Goal: Transaction & Acquisition: Obtain resource

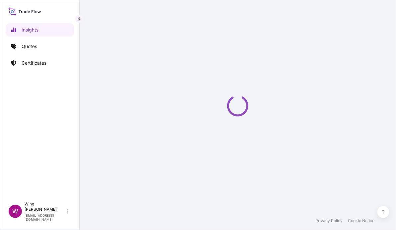
select select "2025"
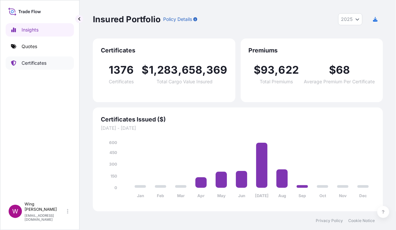
click at [34, 63] on p "Certificates" at bounding box center [34, 63] width 25 height 7
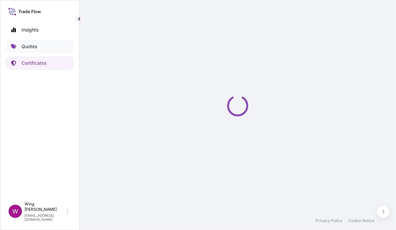
click at [27, 44] on p "Quotes" at bounding box center [30, 46] width 16 height 7
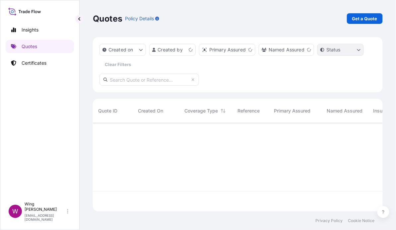
scroll to position [86, 283]
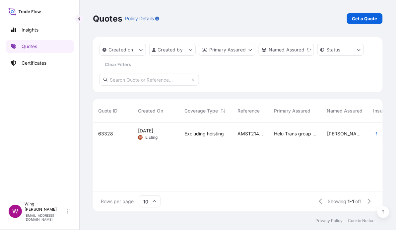
click at [369, 12] on div "Quotes Policy Details Get a Quote" at bounding box center [238, 18] width 290 height 37
click at [368, 16] on p "Get a Quote" at bounding box center [364, 18] width 25 height 7
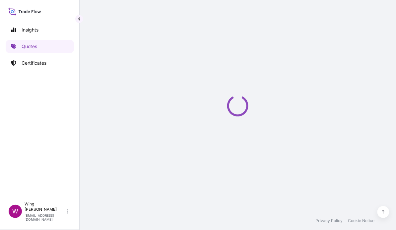
select select "AIR"
select select "27"
select select "Transit"
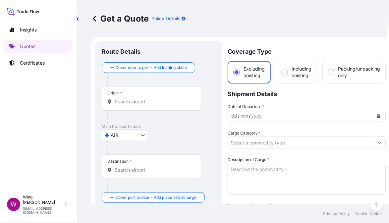
scroll to position [11, 0]
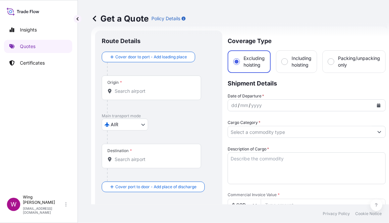
click at [128, 125] on body "Insights Quotes Certificates W Wing Lee [EMAIL_ADDRESS][DOMAIN_NAME] Get a Quot…" at bounding box center [192, 111] width 389 height 223
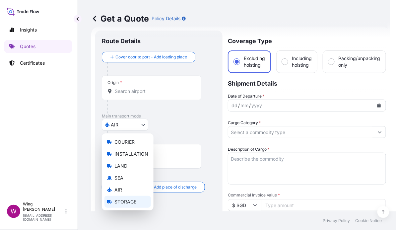
click at [117, 199] on span "STORAGE" at bounding box center [125, 201] width 22 height 7
select select "STORAGE"
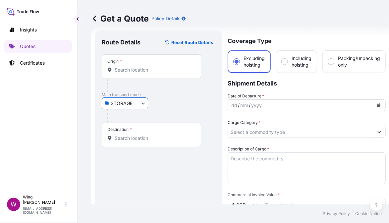
click at [135, 72] on input "Origin *" at bounding box center [154, 70] width 78 height 7
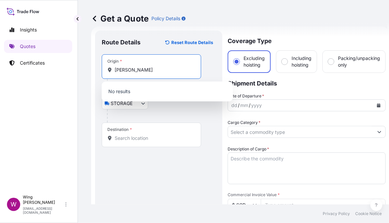
type input "竹人弓土"
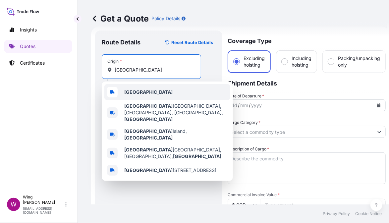
click at [121, 95] on div "[GEOGRAPHIC_DATA]" at bounding box center [167, 92] width 126 height 16
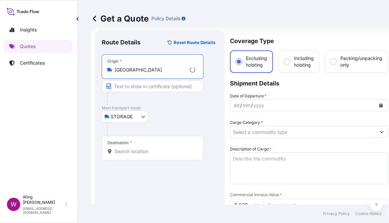
type input "[GEOGRAPHIC_DATA]"
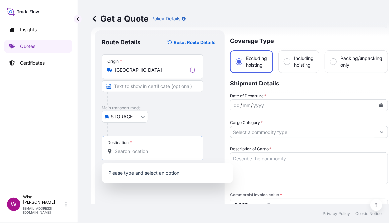
click at [136, 152] on input "Destination *" at bounding box center [155, 151] width 81 height 7
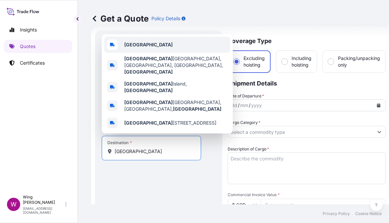
click at [146, 47] on b "[GEOGRAPHIC_DATA]" at bounding box center [148, 45] width 48 height 6
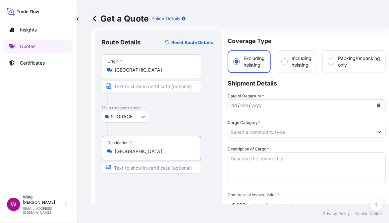
type input "[GEOGRAPHIC_DATA]"
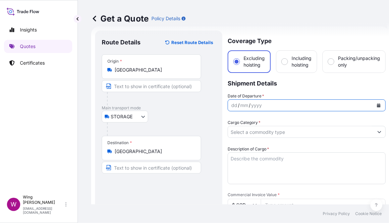
click at [379, 102] on button "Calendar" at bounding box center [379, 105] width 11 height 11
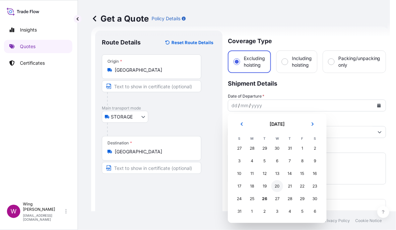
click at [279, 189] on div "20" at bounding box center [277, 186] width 12 height 12
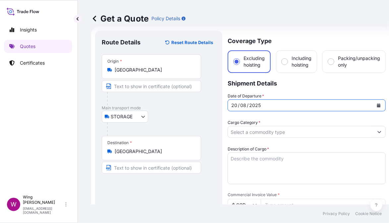
click at [268, 135] on input "Cargo Category *" at bounding box center [301, 132] width 146 height 12
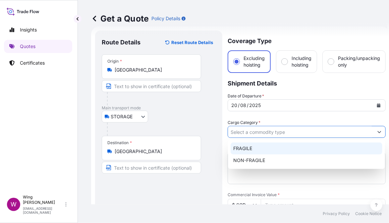
click at [263, 144] on div "FRAGILE" at bounding box center [307, 149] width 152 height 12
type input "FRAGILE"
click at [240, 149] on div "FRAGILE" at bounding box center [307, 149] width 152 height 12
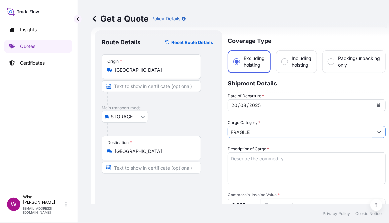
click at [207, 133] on div at bounding box center [161, 129] width 109 height 13
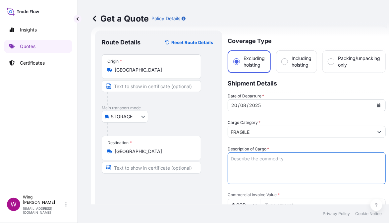
click at [281, 166] on textarea "Description of Cargo *" at bounding box center [307, 169] width 158 height 32
paste textarea "Item# 10 A FINE AND RARE 'ROBIN'S EGG'-GLAZED BOTTLE VASE QIANLONG IMPRESSED SI…"
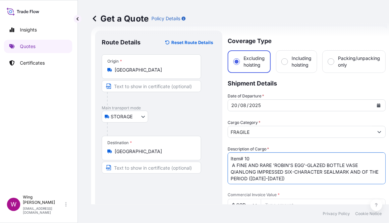
scroll to position [4, 0]
drag, startPoint x: 232, startPoint y: 161, endPoint x: 233, endPoint y: 173, distance: 11.6
click at [232, 162] on textarea "Item# 10 A FINE AND RARE 'ROBIN'S EGG'-GLAZED BOTTLE VASE QIANLONG IMPRESSED SI…" at bounding box center [307, 169] width 158 height 32
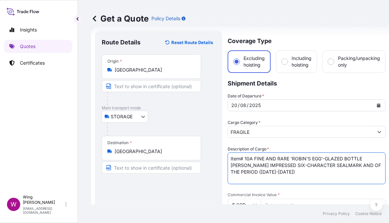
scroll to position [0, 0]
drag, startPoint x: 304, startPoint y: 173, endPoint x: 198, endPoint y: 151, distance: 108.1
type textarea "Item# 10, A FINE AND RARE '[PERSON_NAME]'S EGG'-GLAZED BOTTLE VASE QIANLONG IMP…"
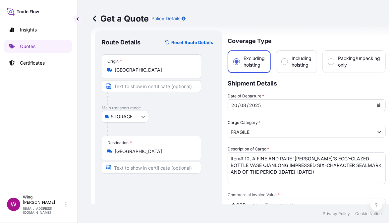
click at [242, 204] on input "$ SGD" at bounding box center [244, 205] width 33 height 12
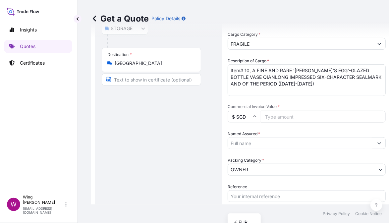
scroll to position [143, 0]
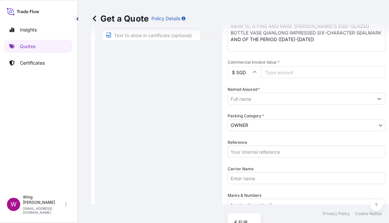
click at [236, 72] on input "$ SGD" at bounding box center [244, 72] width 33 height 12
click at [240, 69] on input "$ SGD" at bounding box center [244, 72] width 33 height 12
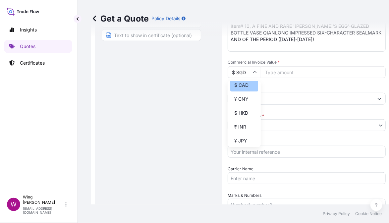
scroll to position [133, 0]
click at [240, 75] on div "$ HKD" at bounding box center [244, 68] width 28 height 13
type input "$ HKD"
click at [298, 71] on input "Commercial Invoice Value *" at bounding box center [323, 72] width 125 height 12
paste input "7500000"
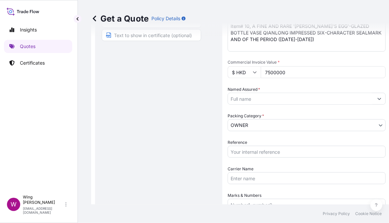
type input "7500000"
click at [262, 99] on input "Named Assured *" at bounding box center [301, 99] width 146 height 12
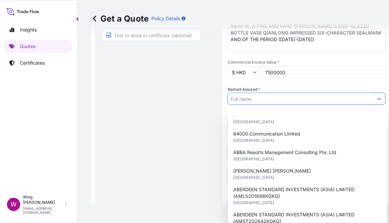
paste input "The [PERSON_NAME] Art Education Charitable Foundation Limited"
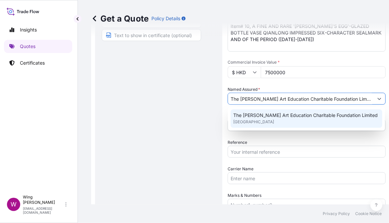
click at [246, 120] on span "[GEOGRAPHIC_DATA]" at bounding box center [253, 122] width 41 height 7
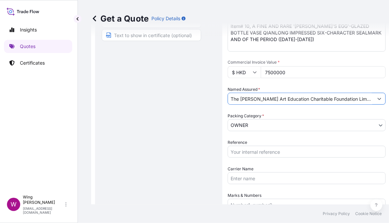
type input "The [PERSON_NAME] Art Education Charitable Foundation Limited"
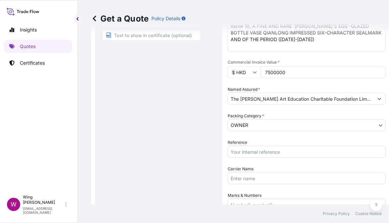
click at [186, 120] on div "Route Details Reset Route Details Place of loading Road / [GEOGRAPHIC_DATA] / I…" at bounding box center [159, 106] width 114 height 402
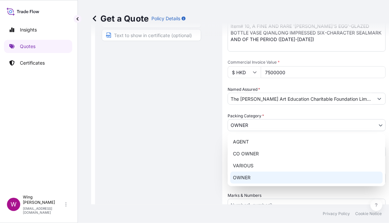
click at [235, 124] on body "15 options available. 0 options available. 1 option available. Insights Quotes …" at bounding box center [189, 111] width 383 height 223
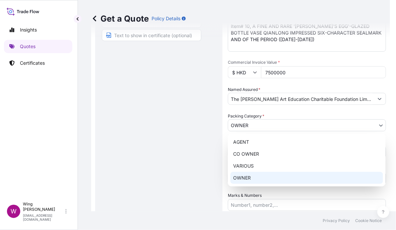
click at [249, 180] on div "OWNER" at bounding box center [306, 178] width 153 height 12
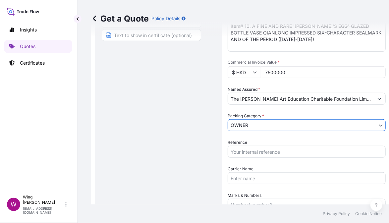
click at [186, 162] on div "Route Details Reset Route Details Place of loading Road / [GEOGRAPHIC_DATA] / I…" at bounding box center [159, 106] width 114 height 402
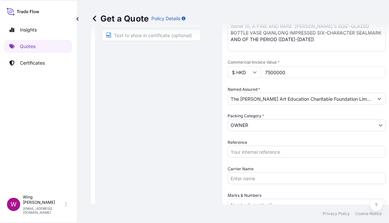
click at [274, 149] on input "Reference" at bounding box center [307, 152] width 158 height 12
paste input "AMST2414088ALAL"
type input "AMST2414088ALAL"
click at [159, 154] on div "Route Details Reset Route Details Place of loading Road / [GEOGRAPHIC_DATA] / I…" at bounding box center [159, 106] width 114 height 402
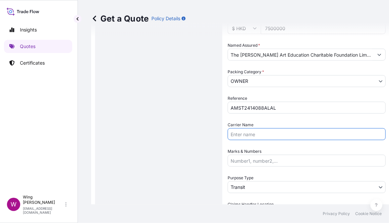
click at [245, 135] on input "Carrier Name" at bounding box center [307, 134] width 158 height 12
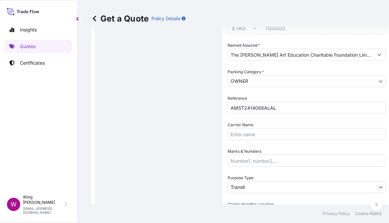
click at [190, 142] on div "Route Details Reset Route Details Place of loading Road / [GEOGRAPHIC_DATA] / I…" at bounding box center [159, 61] width 114 height 402
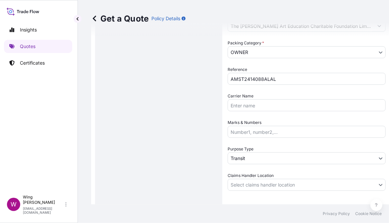
scroll to position [231, 0]
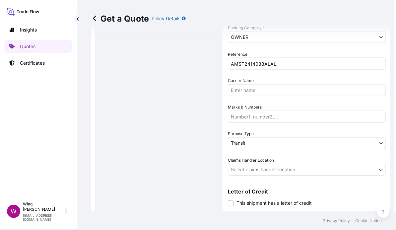
click at [248, 145] on body "Insights Quotes Certificates W Wing Lee [EMAIL_ADDRESS][DOMAIN_NAME] Get a Quot…" at bounding box center [196, 115] width 396 height 230
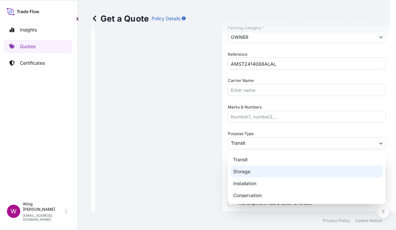
click at [241, 172] on div "Storage" at bounding box center [306, 171] width 153 height 12
select select "Storage"
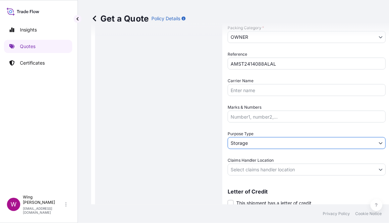
click at [183, 158] on div "Route Details Reset Route Details Place of loading Road / [GEOGRAPHIC_DATA] / I…" at bounding box center [159, 17] width 114 height 402
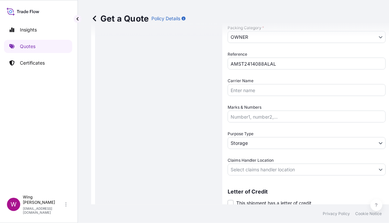
scroll to position [248, 0]
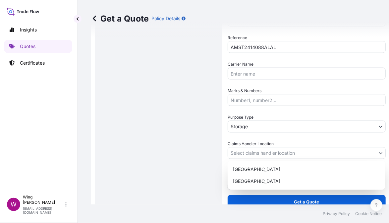
click at [261, 153] on body "Insights Quotes Certificates W Wing Lee [EMAIL_ADDRESS][DOMAIN_NAME] Get a Quot…" at bounding box center [189, 111] width 383 height 223
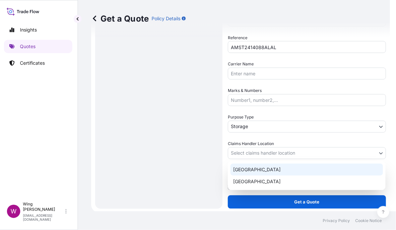
click at [251, 170] on div "[GEOGRAPHIC_DATA]" at bounding box center [306, 169] width 153 height 12
select select "[GEOGRAPHIC_DATA]"
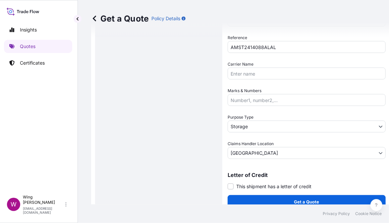
click at [176, 166] on div "Route Details Reset Route Details Place of loading Road / [GEOGRAPHIC_DATA] / I…" at bounding box center [159, 1] width 114 height 402
click at [234, 183] on label "This shipment has a letter of credit" at bounding box center [270, 186] width 84 height 7
click at [228, 183] on input "This shipment has a letter of credit" at bounding box center [228, 183] width 0 height 0
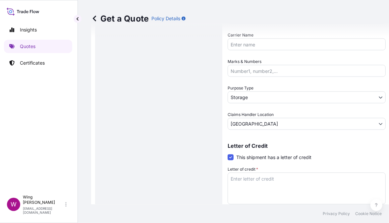
scroll to position [292, 0]
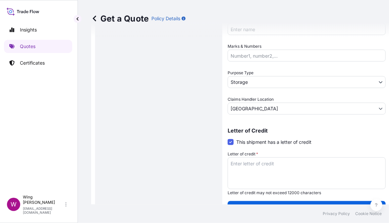
click at [252, 168] on textarea "Letter of credit *" at bounding box center [307, 174] width 158 height 32
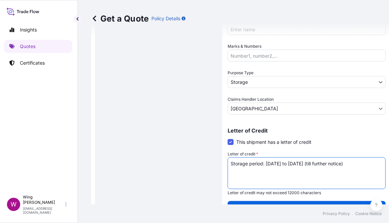
drag, startPoint x: 371, startPoint y: 155, endPoint x: 222, endPoint y: 151, distance: 149.9
type textarea "Storage period: [DATE] to [DATE] (till further notice)"
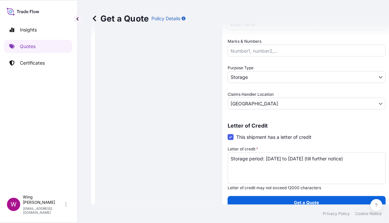
scroll to position [298, 0]
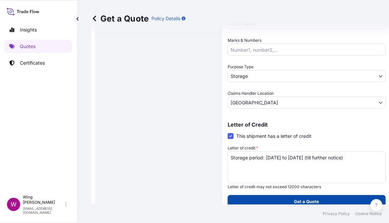
click at [281, 197] on button "Get a Quote" at bounding box center [307, 201] width 158 height 13
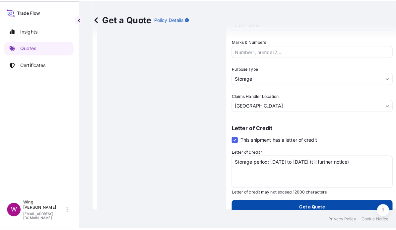
scroll to position [0, 2]
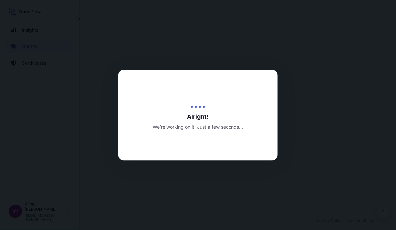
select select "STORAGE"
select select "Storage"
select select "[GEOGRAPHIC_DATA]"
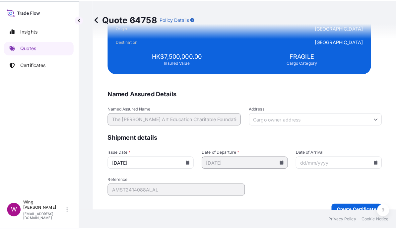
scroll to position [1649, 0]
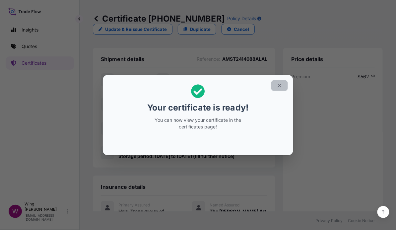
click at [284, 87] on button "button" at bounding box center [279, 85] width 17 height 11
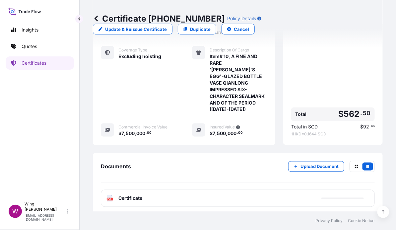
scroll to position [193, 0]
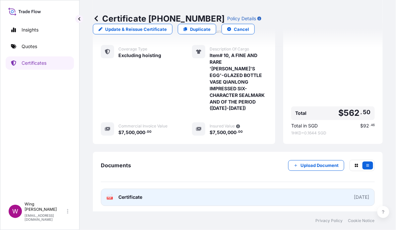
click at [111, 197] on text "PDF" at bounding box center [110, 198] width 4 height 2
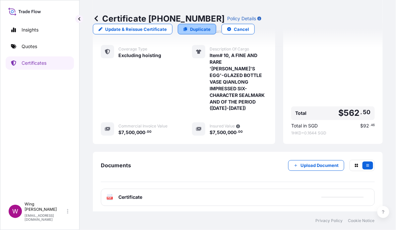
click at [203, 28] on p "Duplicate" at bounding box center [200, 29] width 21 height 7
select select "STORAGE"
select select "Storage"
select select "[GEOGRAPHIC_DATA]"
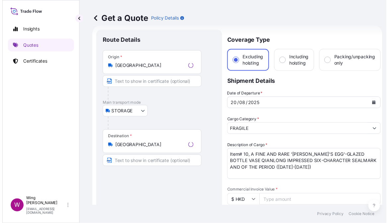
scroll to position [0, 2]
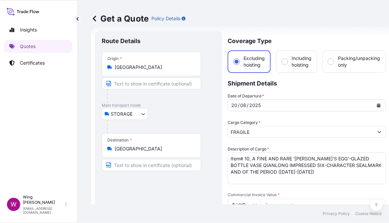
drag, startPoint x: 250, startPoint y: 177, endPoint x: 254, endPoint y: 176, distance: 3.4
click at [251, 177] on textarea "Item# 10, A FINE AND RARE '[PERSON_NAME]'S EGG'-GLAZED BOTTLE VASE QIANLONG IMP…" at bounding box center [307, 169] width 158 height 32
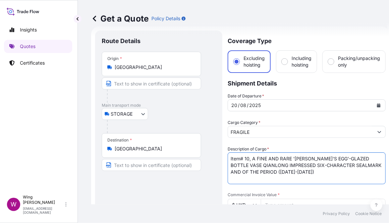
drag, startPoint x: 310, startPoint y: 175, endPoint x: 179, endPoint y: 155, distance: 131.8
paste textarea "2, AN EXCEPTIONAL 'JUN' PURPLE-SPLASHED DISH NORTHERN SONG / JIN DYNASTY"
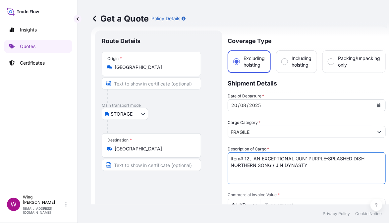
type textarea "Item# 12, AN EXCEPTIONAL 'JUN' PURPLE-SPLASHED DISH NORTHERN SONG / JIN DYNASTY"
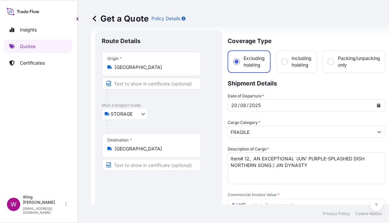
click at [281, 201] on input "Commercial Invoice Value *" at bounding box center [323, 205] width 125 height 12
paste input "6500000"
type input "6500000"
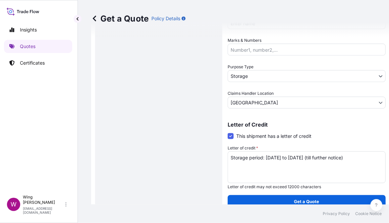
scroll to position [7, 2]
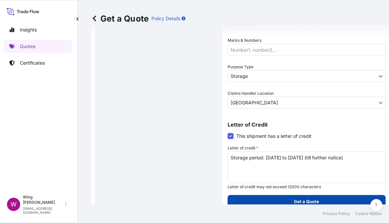
click at [301, 199] on p "Get a Quote" at bounding box center [306, 202] width 25 height 7
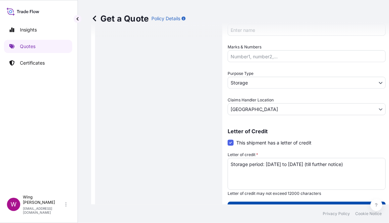
click at [295, 205] on p "Get a Quote" at bounding box center [306, 208] width 25 height 7
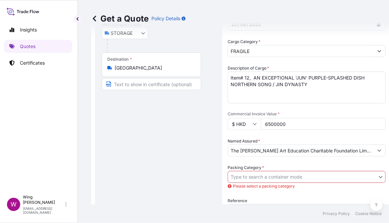
scroll to position [166, 0]
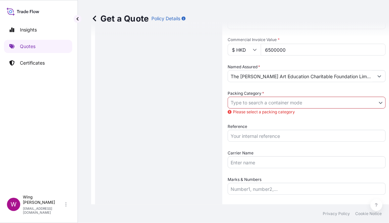
click at [243, 96] on body "Insights Quotes Certificates W Wing Lee [EMAIL_ADDRESS][DOMAIN_NAME] Get a Quot…" at bounding box center [192, 111] width 389 height 223
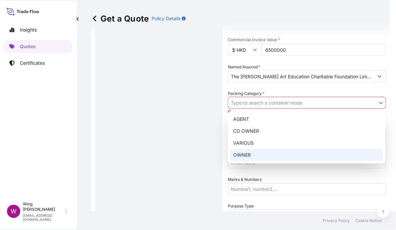
click at [239, 155] on div "OWNER" at bounding box center [306, 155] width 153 height 12
select select "27"
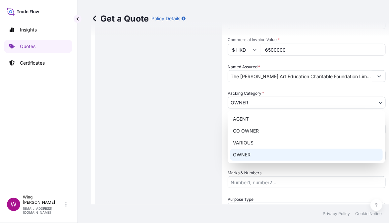
click at [183, 155] on div "Route Details Place of loading Road / [GEOGRAPHIC_DATA] / Inland Origin * [GEOG…" at bounding box center [159, 108] width 114 height 453
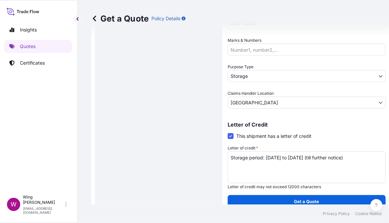
scroll to position [7, 2]
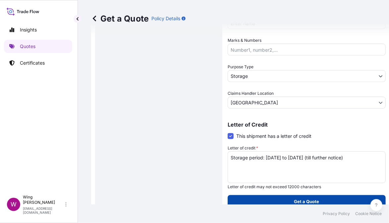
click at [278, 195] on button "Get a Quote" at bounding box center [307, 201] width 158 height 13
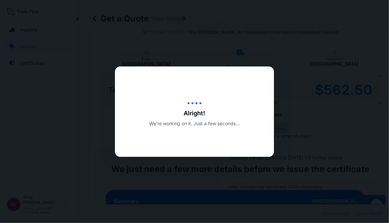
type input "[DATE]"
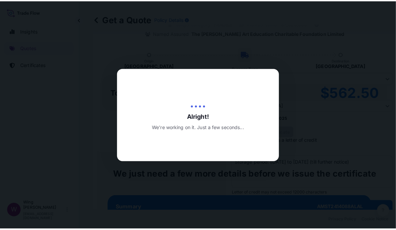
scroll to position [0, 2]
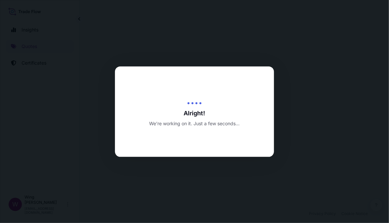
scroll to position [0, 2]
select select "STORAGE"
select select "Transit"
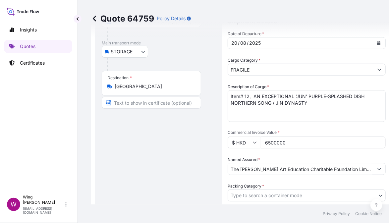
scroll to position [88, 0]
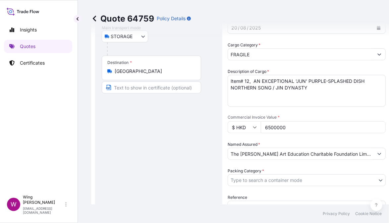
click at [252, 177] on body "Insights Quotes Certificates W Wing Lee [EMAIL_ADDRESS][DOMAIN_NAME] Quote 6475…" at bounding box center [192, 111] width 389 height 223
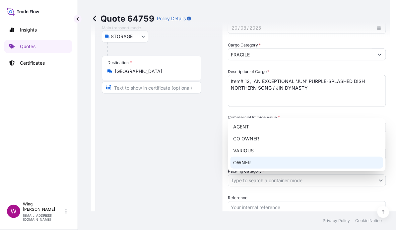
click at [254, 166] on div "OWNER" at bounding box center [306, 163] width 153 height 12
select select "27"
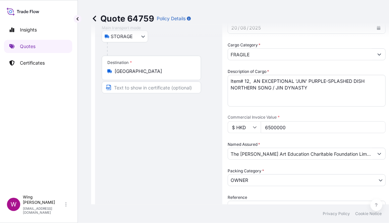
click at [173, 179] on div "Route Details Place of loading Road / [GEOGRAPHIC_DATA] / Inland Origin * [GEOG…" at bounding box center [159, 161] width 114 height 402
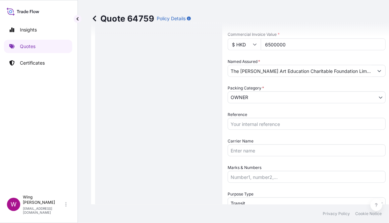
scroll to position [177, 0]
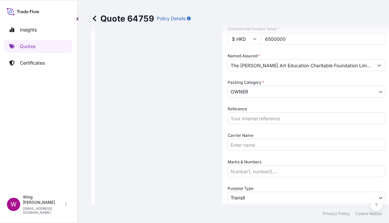
click at [251, 115] on input "Reference" at bounding box center [307, 118] width 158 height 12
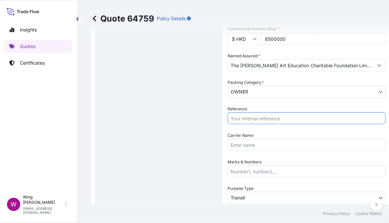
paste input "AMST2414088ALAL"
type input "AMST2414088ALAL"
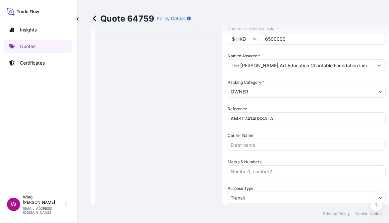
click at [160, 139] on div "Route Details Place of loading Road / [GEOGRAPHIC_DATA] / Inland Origin * [GEOG…" at bounding box center [159, 72] width 114 height 402
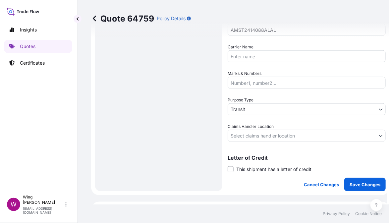
scroll to position [221, 0]
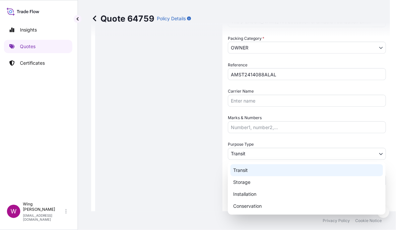
click at [245, 156] on body "Insights Quotes Certificates W Wing Lee [EMAIL_ADDRESS][DOMAIN_NAME] Quote 6475…" at bounding box center [192, 115] width 389 height 230
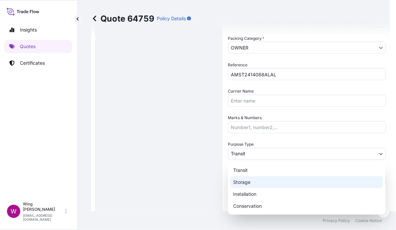
click at [253, 183] on div "Storage" at bounding box center [306, 182] width 153 height 12
select select "Storage"
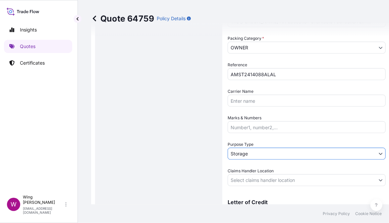
click at [173, 171] on div "Route Details Place of loading Road / [GEOGRAPHIC_DATA] / Inland Origin * [GEOG…" at bounding box center [159, 28] width 114 height 402
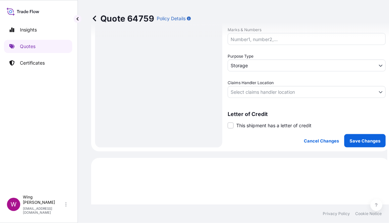
scroll to position [309, 0]
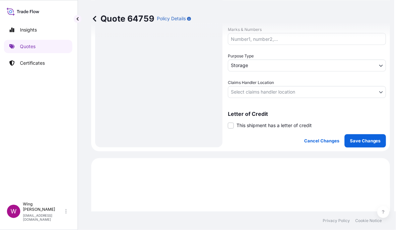
click at [256, 88] on body "Insights Quotes Certificates W Wing Lee [EMAIL_ADDRESS][DOMAIN_NAME] Quote 6475…" at bounding box center [196, 115] width 396 height 230
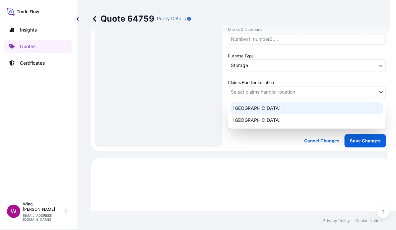
click at [250, 106] on div "[GEOGRAPHIC_DATA]" at bounding box center [306, 108] width 153 height 12
select select "[GEOGRAPHIC_DATA]"
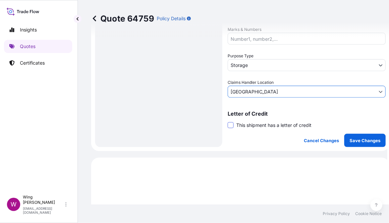
click at [231, 126] on span at bounding box center [231, 125] width 6 height 6
click at [228, 122] on input "This shipment has a letter of credit" at bounding box center [228, 122] width 0 height 0
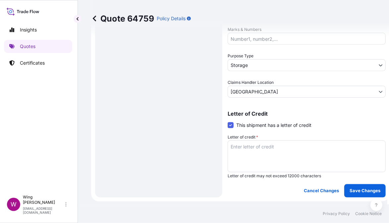
click at [245, 153] on textarea "Letter of credit *" at bounding box center [307, 157] width 158 height 32
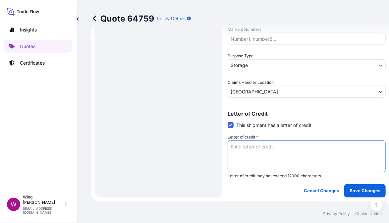
paste textarea "Storage period: [DATE] to [DATE] (till further notice)"
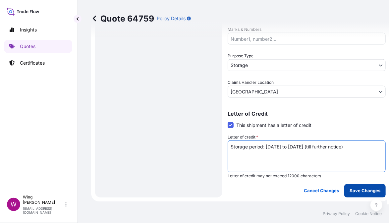
type textarea "Storage period: [DATE] to [DATE] (till further notice)"
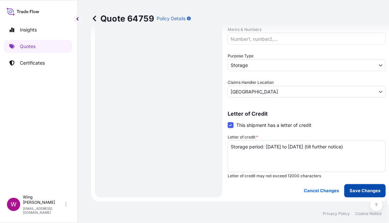
click at [364, 190] on p "Save Changes" at bounding box center [365, 191] width 31 height 7
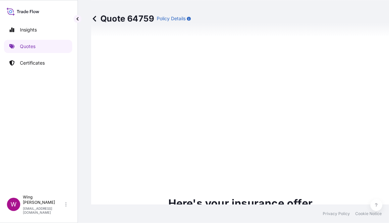
select select "STORAGE"
select select "Storage"
select select "[GEOGRAPHIC_DATA]"
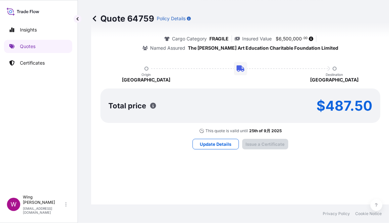
click at [273, 174] on div "Here's your insurance offer Primary Assured Helu-Trans group of companies and t…" at bounding box center [240, 65] width 280 height 985
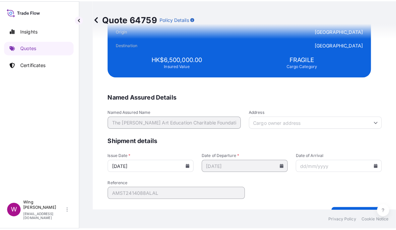
scroll to position [1649, 0]
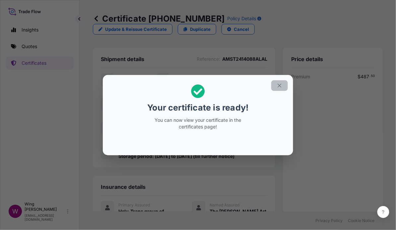
click at [279, 84] on icon "button" at bounding box center [280, 86] width 6 height 6
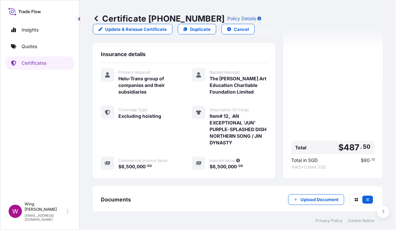
scroll to position [173, 0]
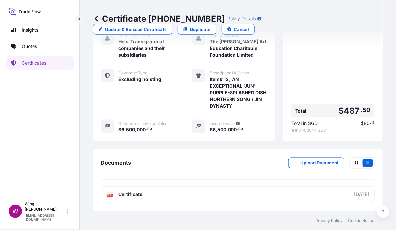
click at [108, 194] on text "PDF" at bounding box center [110, 195] width 4 height 2
click at [197, 30] on p "Duplicate" at bounding box center [200, 29] width 21 height 7
select select "STORAGE"
select select "Storage"
select select "[GEOGRAPHIC_DATA]"
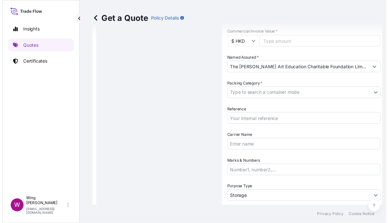
scroll to position [0, 2]
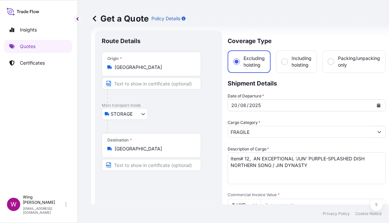
drag, startPoint x: 242, startPoint y: 168, endPoint x: 251, endPoint y: 168, distance: 8.6
click at [242, 168] on textarea "Item# 12, AN EXCEPTIONAL 'JUN' PURPLE-SPLASHED DISH NORTHERN SONG / JIN DYNASTY" at bounding box center [307, 169] width 158 height 32
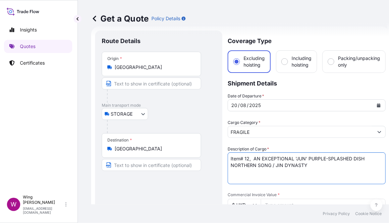
drag, startPoint x: 308, startPoint y: 167, endPoint x: 220, endPoint y: 157, distance: 88.1
paste textarea "SN00683093/001, A JADEITE BOWL10.5 cm diam. 5.5 cm high"
type textarea "Item# SN00683093/001, A JADEITE BOWL10.5 cm diam. 5.5 cm high"
click at [280, 203] on input "Commercial Invoice Value *" at bounding box center [323, 205] width 125 height 12
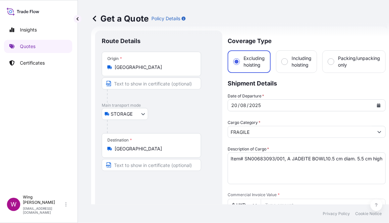
paste input "8000000"
type input "8000000"
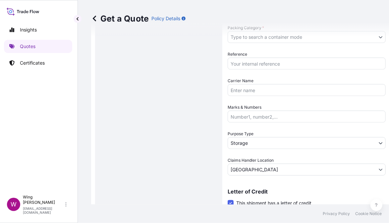
scroll to position [298, 0]
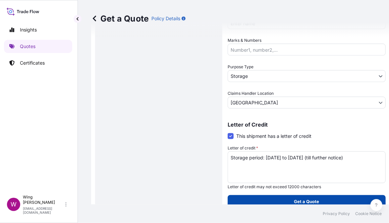
click at [284, 201] on button "Get a Quote" at bounding box center [307, 201] width 158 height 13
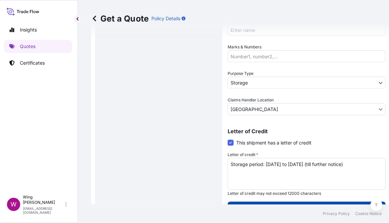
click at [284, 208] on button "Get a Quote" at bounding box center [307, 208] width 158 height 13
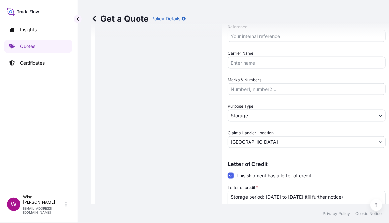
scroll to position [210, 0]
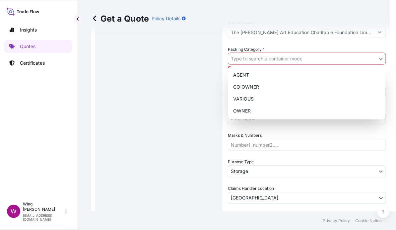
click at [243, 60] on body "Insights Quotes Certificates W Wing Lee [EMAIL_ADDRESS][DOMAIN_NAME] Get a Quot…" at bounding box center [192, 115] width 389 height 230
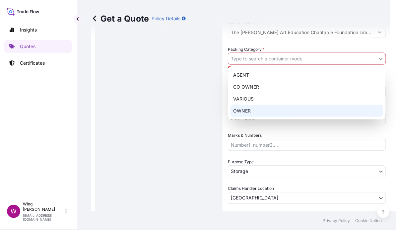
click at [237, 109] on div "OWNER" at bounding box center [306, 111] width 153 height 12
select select "27"
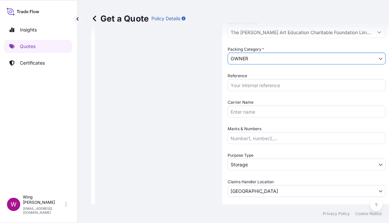
click at [159, 111] on div "Route Details Place of loading Road / [GEOGRAPHIC_DATA] / Inland Origin * [GEOG…" at bounding box center [159, 64] width 114 height 453
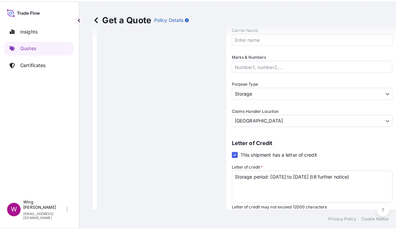
scroll to position [298, 0]
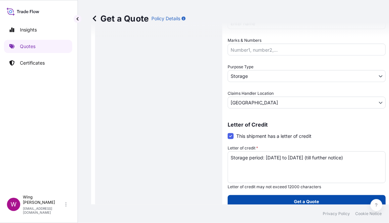
click at [305, 200] on p "Get a Quote" at bounding box center [306, 202] width 25 height 7
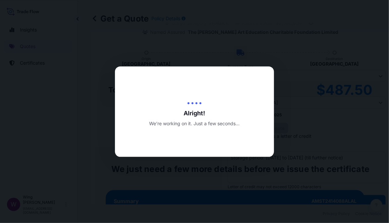
type input "[DATE]"
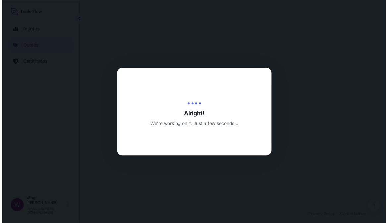
scroll to position [0, 2]
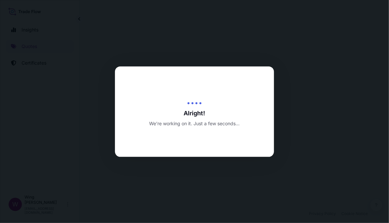
select select "STORAGE"
select select "Transit"
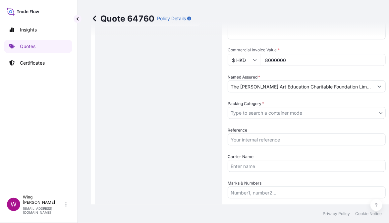
scroll to position [177, 0]
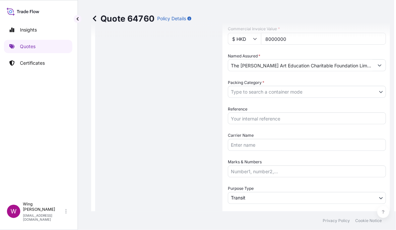
click at [237, 89] on body "Insights Quotes Certificates W Wing Lee [EMAIL_ADDRESS][DOMAIN_NAME] Quote 6476…" at bounding box center [196, 115] width 396 height 230
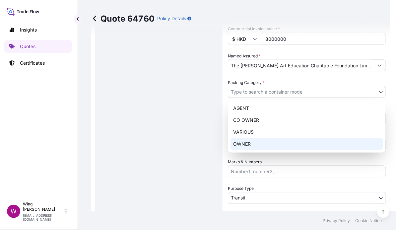
click at [243, 143] on div "OWNER" at bounding box center [306, 144] width 153 height 12
select select "27"
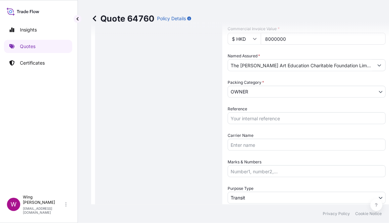
drag, startPoint x: 168, startPoint y: 136, endPoint x: 224, endPoint y: 129, distance: 57.1
click at [168, 136] on div "Route Details Place of loading Road / [GEOGRAPHIC_DATA] / Inland Origin * [GEOG…" at bounding box center [159, 72] width 114 height 402
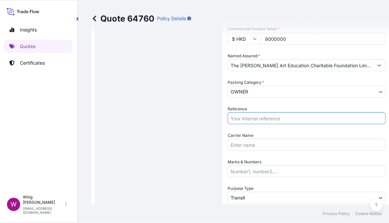
drag, startPoint x: 266, startPoint y: 113, endPoint x: 256, endPoint y: 116, distance: 10.3
click at [266, 113] on input "Reference" at bounding box center [307, 118] width 158 height 12
paste input "AMST2414088ALAL"
type input "AMST2414088ALAL"
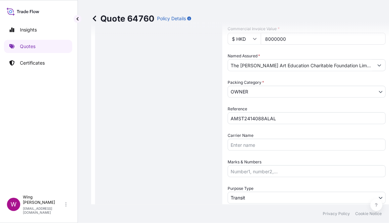
click at [165, 136] on div "Route Details Place of loading Road / [GEOGRAPHIC_DATA] / Inland Origin * [GEOG…" at bounding box center [159, 72] width 114 height 402
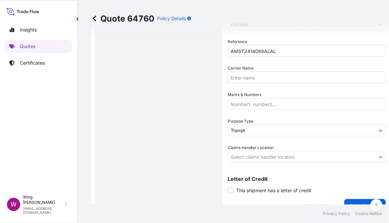
scroll to position [265, 0]
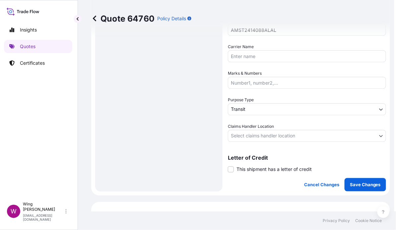
click at [252, 113] on body "Insights Quotes Certificates W Wing Lee [EMAIL_ADDRESS][DOMAIN_NAME] Quote 6476…" at bounding box center [196, 115] width 396 height 230
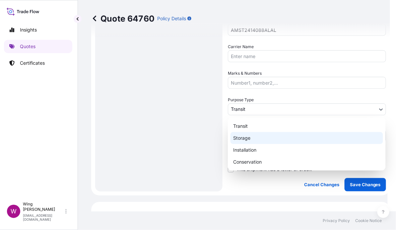
click at [247, 140] on div "Storage" at bounding box center [306, 138] width 153 height 12
select select "Storage"
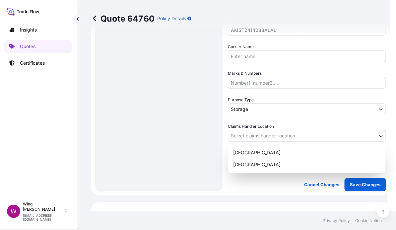
click at [242, 137] on body "Insights Quotes Certificates W Wing Lee [EMAIL_ADDRESS][DOMAIN_NAME] Quote 6476…" at bounding box center [192, 115] width 389 height 230
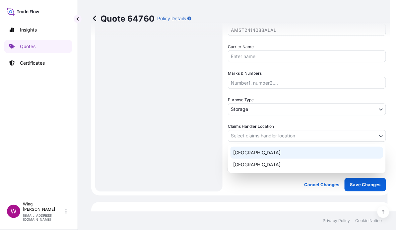
click at [242, 153] on div "[GEOGRAPHIC_DATA]" at bounding box center [306, 153] width 153 height 12
select select "[GEOGRAPHIC_DATA]"
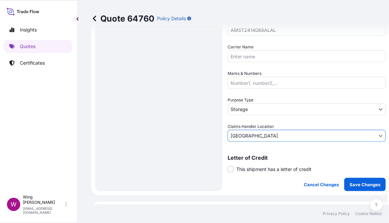
click at [229, 170] on span at bounding box center [231, 169] width 6 height 6
click at [228, 166] on input "This shipment has a letter of credit" at bounding box center [228, 166] width 0 height 0
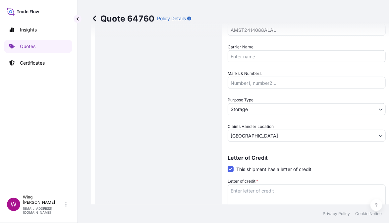
click at [228, 27] on div "Quote 64760 Policy Details" at bounding box center [240, 18] width 299 height 37
click at [210, 128] on div "Route Details Place of loading Road / [GEOGRAPHIC_DATA] / Inland Origin * [GEOG…" at bounding box center [159, 8] width 114 height 453
click at [264, 200] on textarea "Letter of credit *" at bounding box center [307, 201] width 158 height 32
paste textarea "AMST2414088ALAL"
click at [149, 105] on div "Route Details Place of loading Road / [GEOGRAPHIC_DATA] / Inland Origin * [GEOG…" at bounding box center [159, 8] width 114 height 453
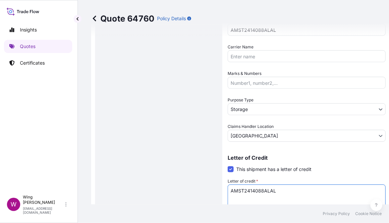
drag, startPoint x: 281, startPoint y: 189, endPoint x: 174, endPoint y: 184, distance: 107.6
click at [181, 184] on form "Route Details Place of loading Road / Inland Road / Inland Origin * [GEOGRAPHIC…" at bounding box center [240, 9] width 299 height 474
paste textarea "Storage period: [DATE] to [DATE] (till further notice)"
type textarea "Storage period: [DATE] to [DATE] (till further notice)"
click at [153, 175] on div "Route Details Place of loading Road / [GEOGRAPHIC_DATA] / Inland Origin * [GEOG…" at bounding box center [159, 8] width 114 height 453
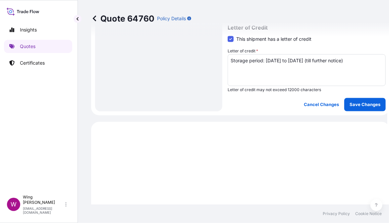
scroll to position [398, 0]
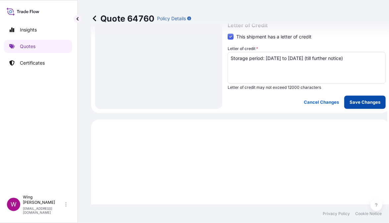
click at [363, 101] on p "Save Changes" at bounding box center [365, 102] width 31 height 7
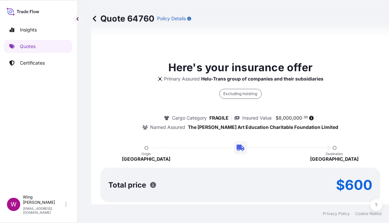
select select "STORAGE"
select select "Storage"
select select "[GEOGRAPHIC_DATA]"
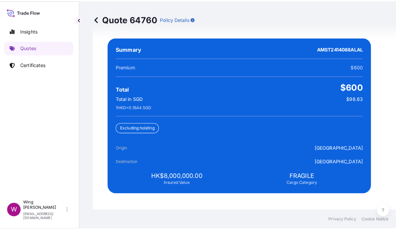
scroll to position [1649, 0]
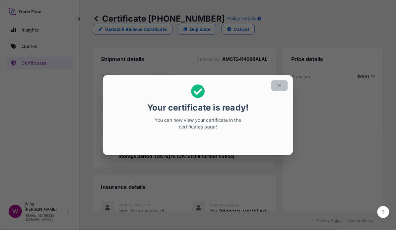
click at [279, 85] on icon "button" at bounding box center [280, 86] width 6 height 6
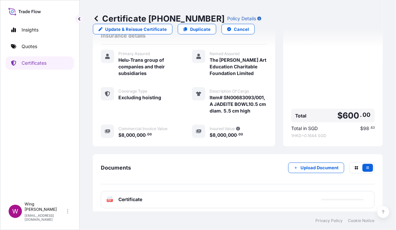
scroll to position [167, 0]
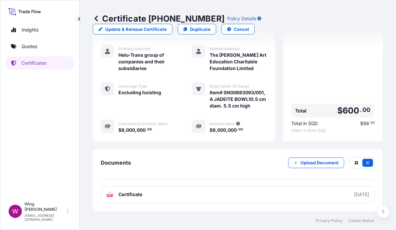
click at [110, 196] on text "PDF" at bounding box center [110, 195] width 4 height 2
